Goal: Transaction & Acquisition: Obtain resource

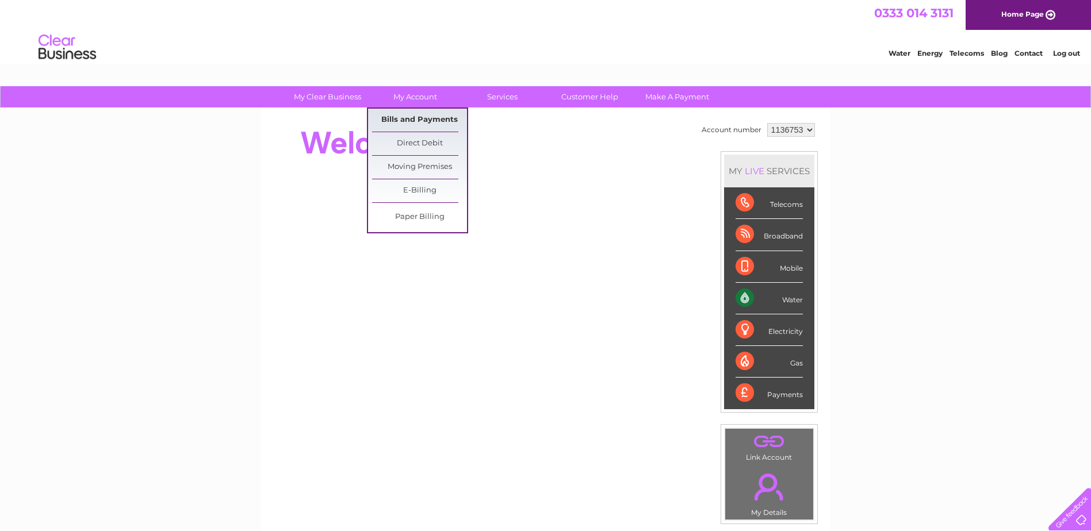
click at [433, 118] on link "Bills and Payments" at bounding box center [419, 120] width 95 height 23
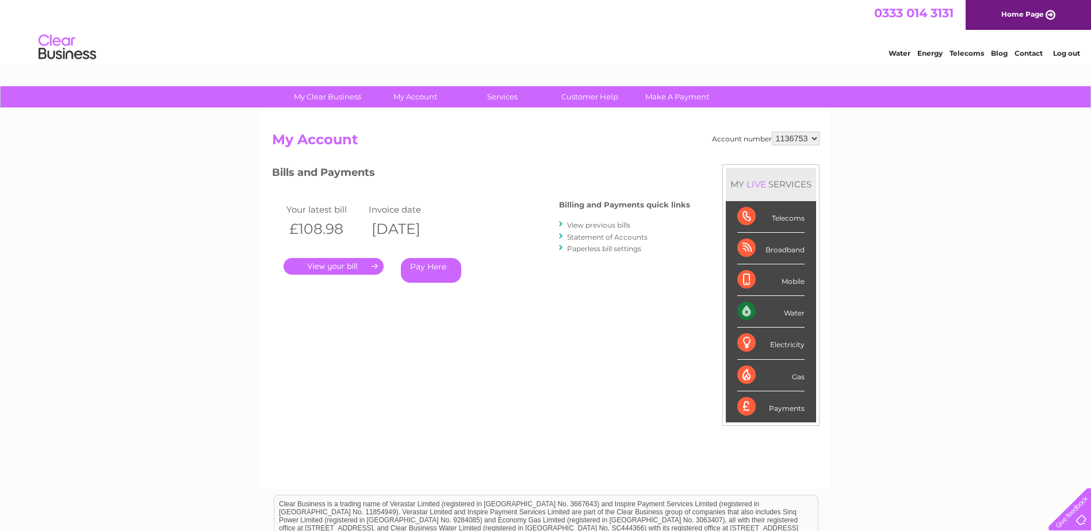
click at [332, 264] on link "." at bounding box center [333, 266] width 100 height 17
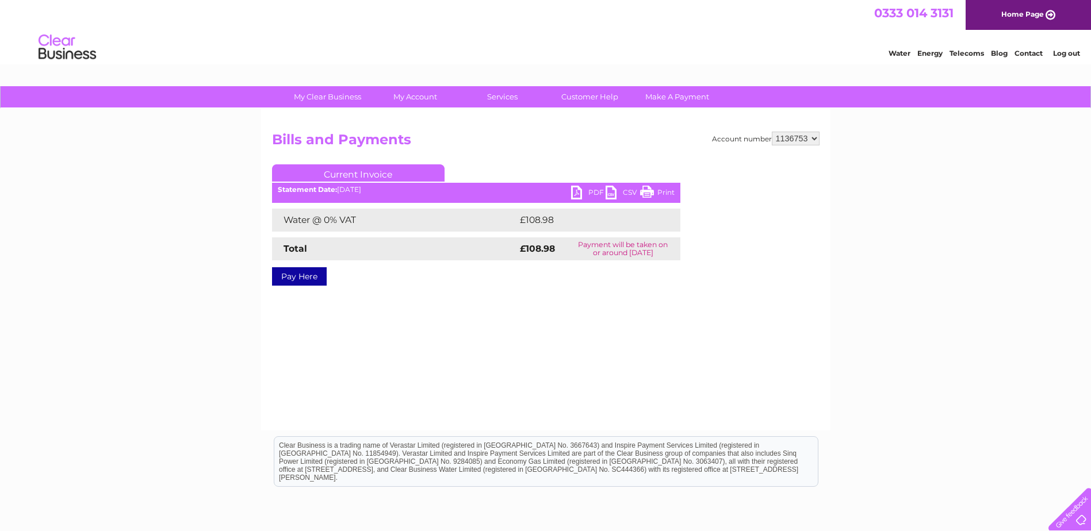
click at [578, 192] on link "PDF" at bounding box center [588, 194] width 34 height 17
click at [590, 93] on link "Customer Help" at bounding box center [589, 96] width 95 height 21
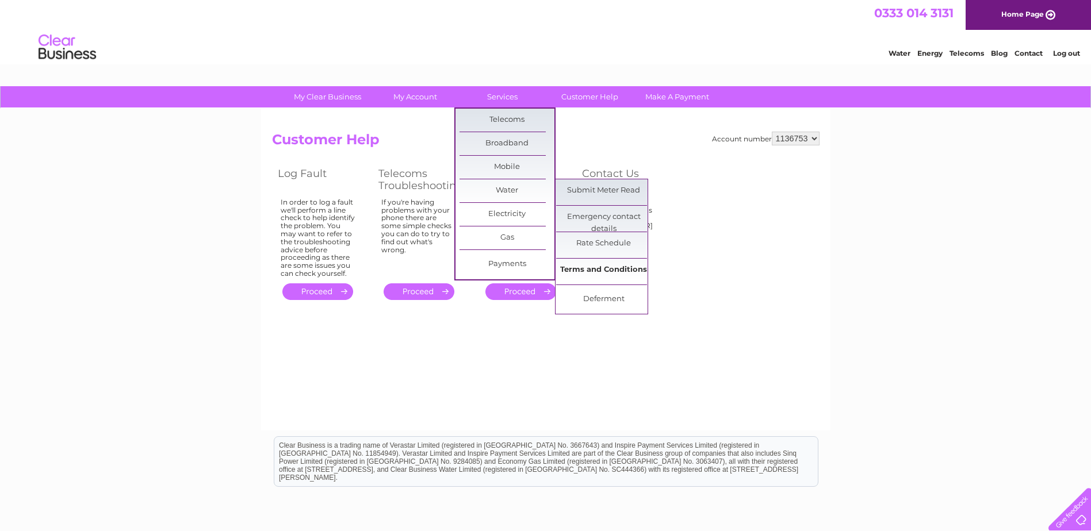
click at [596, 273] on link "Terms and Conditions" at bounding box center [603, 270] width 95 height 23
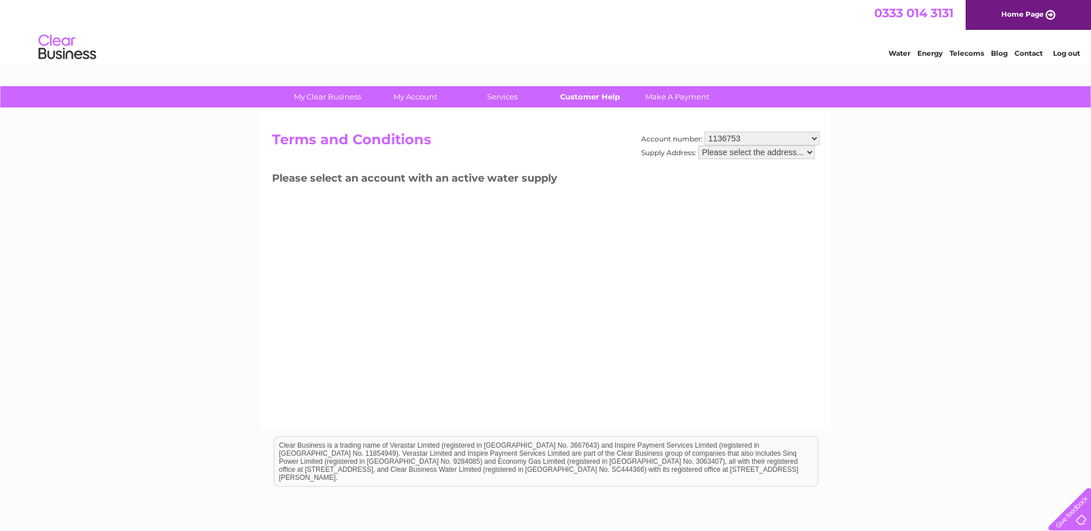
click at [591, 99] on link "Customer Help" at bounding box center [589, 96] width 95 height 21
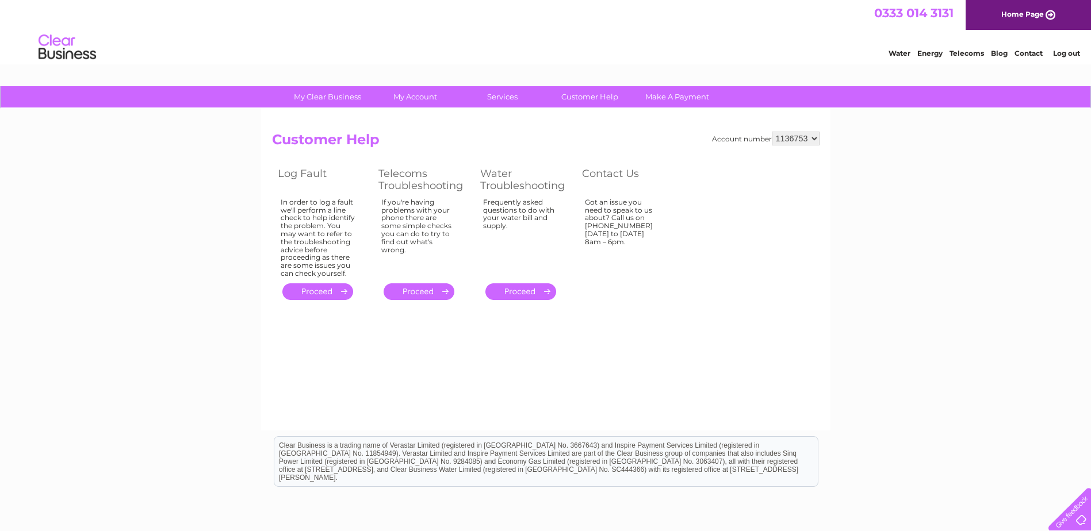
click at [1018, 9] on link "Home Page" at bounding box center [1027, 15] width 125 height 30
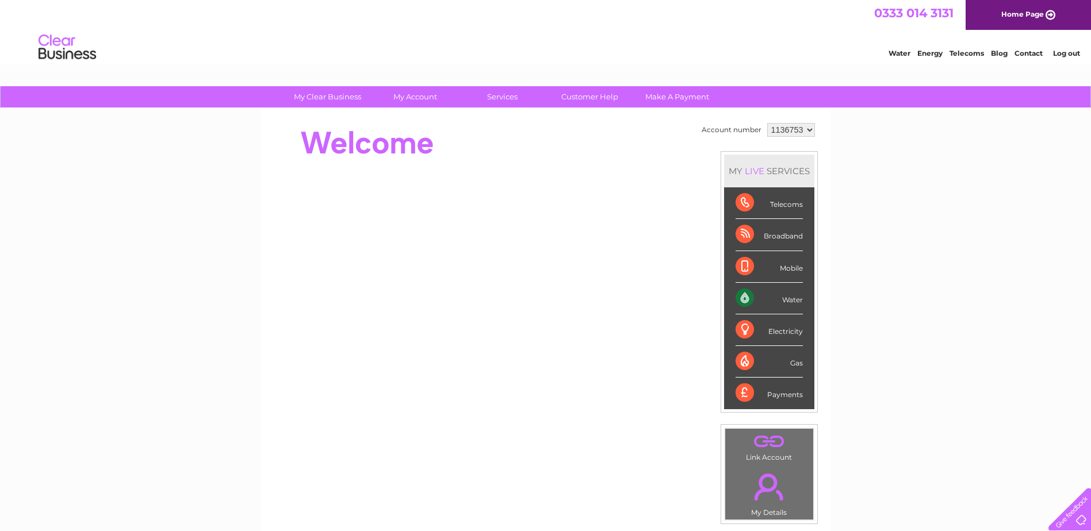
click at [1039, 55] on link "Contact" at bounding box center [1028, 53] width 28 height 9
